Goal: Task Accomplishment & Management: Complete application form

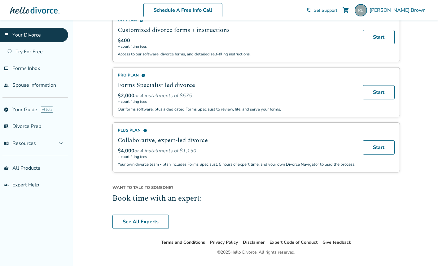
scroll to position [208, 0]
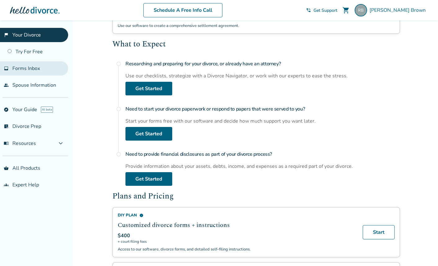
click at [22, 70] on span "Forms Inbox" at bounding box center [26, 68] width 28 height 7
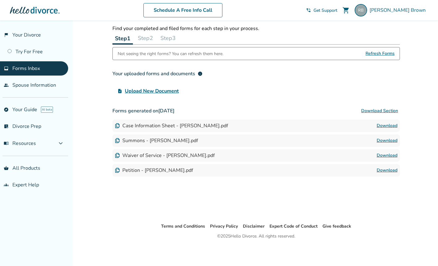
scroll to position [20, 0]
click at [150, 39] on button "Step 2" at bounding box center [146, 38] width 20 height 12
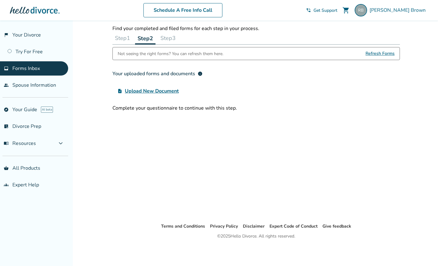
click at [171, 37] on button "Step 3" at bounding box center [168, 38] width 20 height 12
click at [126, 38] on button "Step 1" at bounding box center [123, 38] width 20 height 12
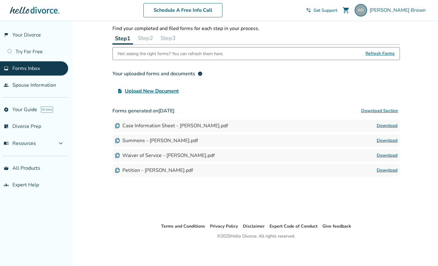
click at [146, 170] on div "Petition - [PERSON_NAME].pdf" at bounding box center [154, 170] width 78 height 7
